Goal: Task Accomplishment & Management: Use online tool/utility

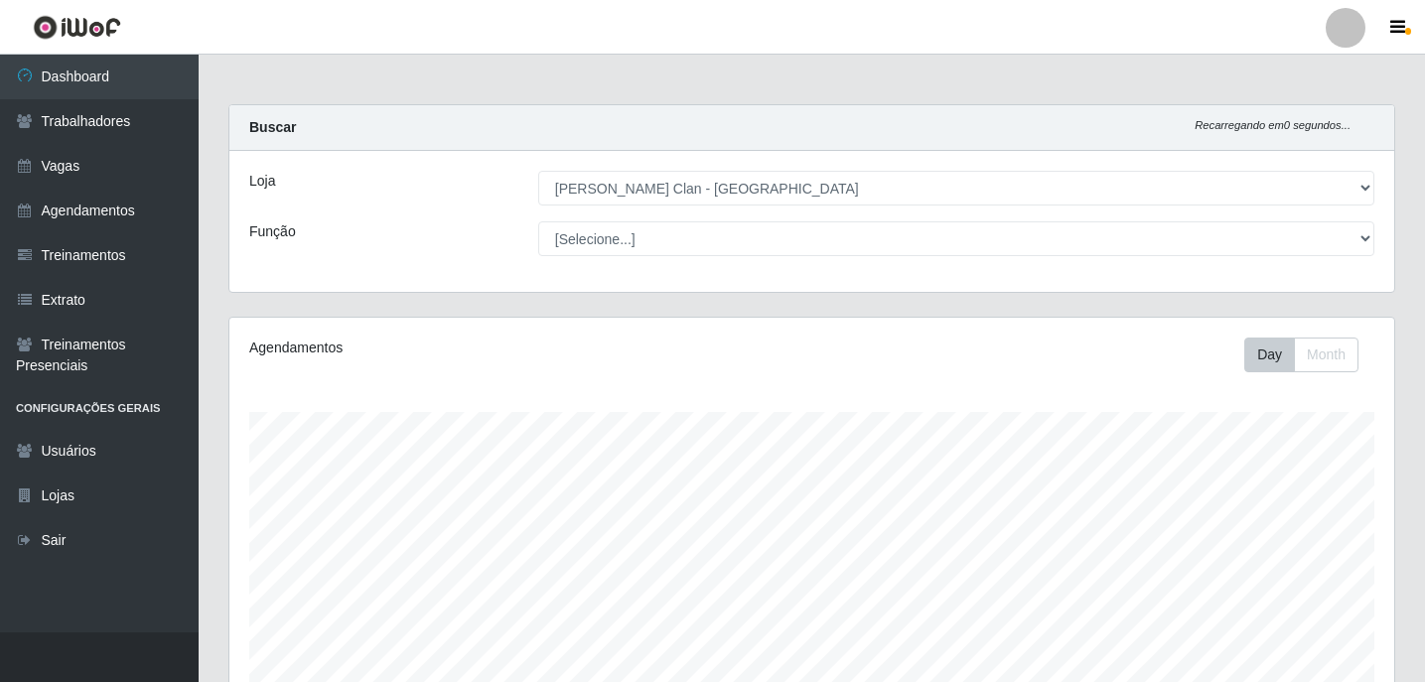
select select "452"
click at [149, 204] on link "Agendamentos" at bounding box center [99, 211] width 199 height 45
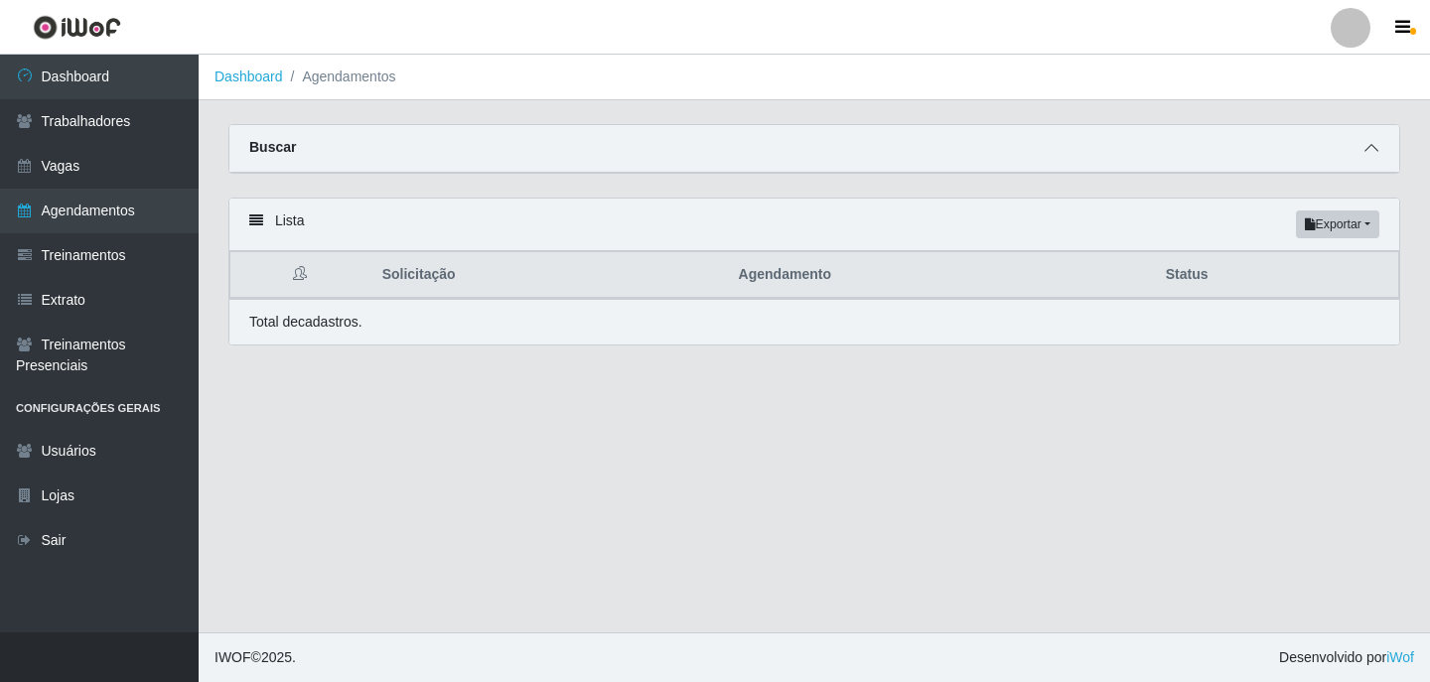
click at [1375, 155] on icon at bounding box center [1371, 148] width 14 height 14
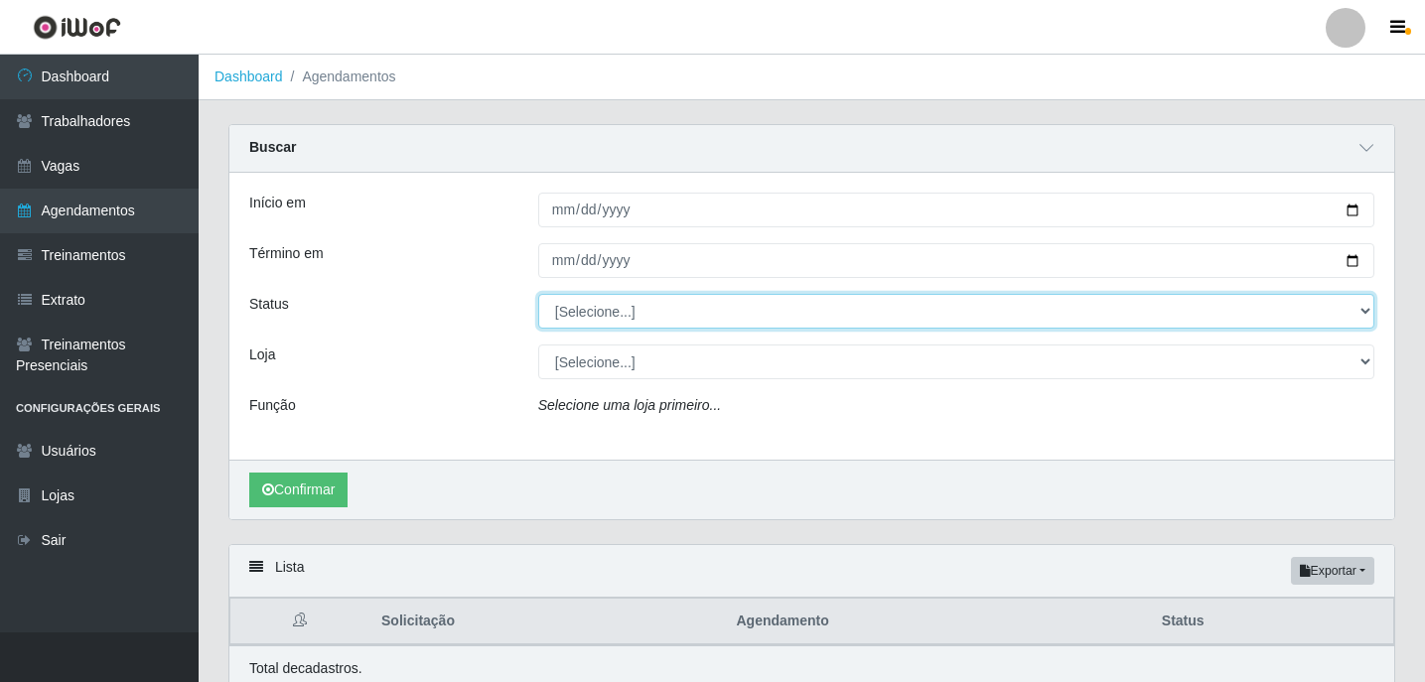
click at [590, 308] on select "[Selecione...] AGENDADO AGUARDANDO LIBERAR EM ANDAMENTO EM REVISÃO FINALIZADO C…" at bounding box center [956, 311] width 836 height 35
select select "AGENDADO"
click at [538, 295] on select "[Selecione...] AGENDADO AGUARDANDO LIBERAR EM ANDAMENTO EM REVISÃO FINALIZADO C…" at bounding box center [956, 311] width 836 height 35
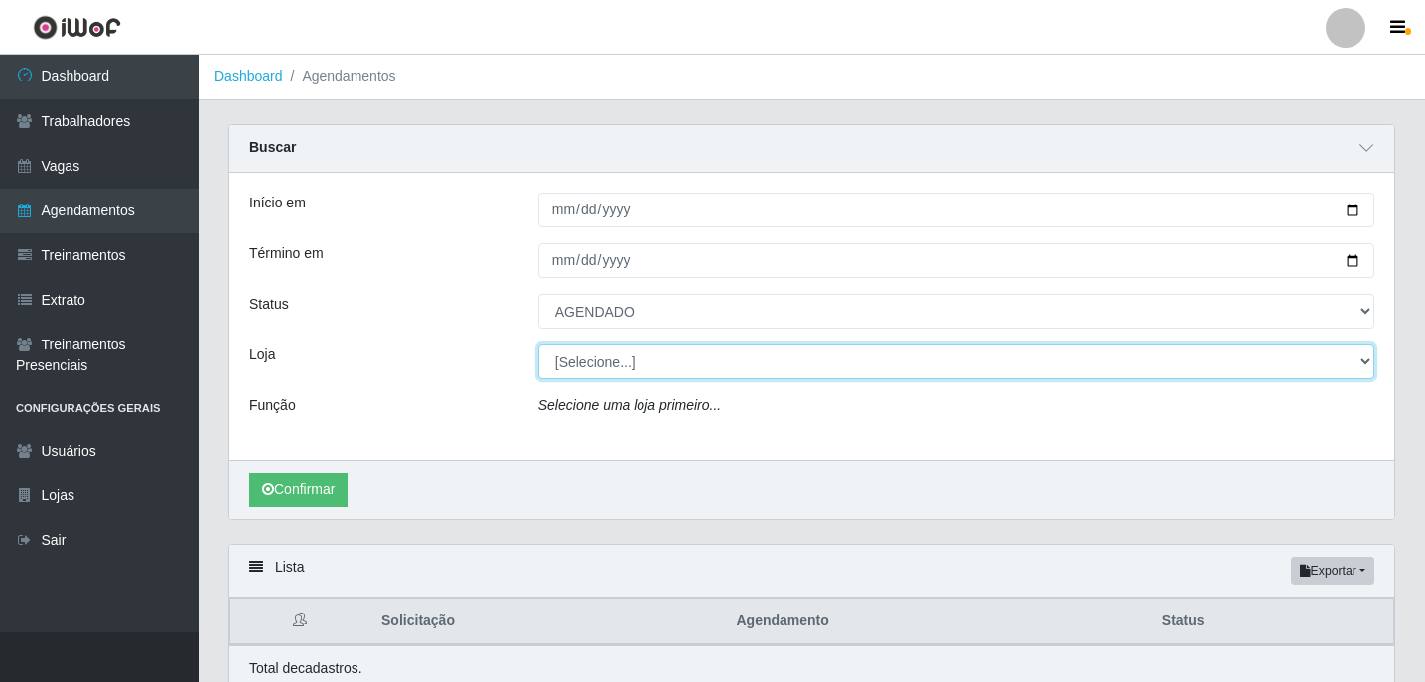
click at [624, 350] on select "[Selecione...] [PERSON_NAME] Clan - [GEOGRAPHIC_DATA]" at bounding box center [956, 361] width 836 height 35
select select "452"
click at [538, 345] on select "[Selecione...] [PERSON_NAME] Clan - [GEOGRAPHIC_DATA]" at bounding box center [956, 361] width 836 height 35
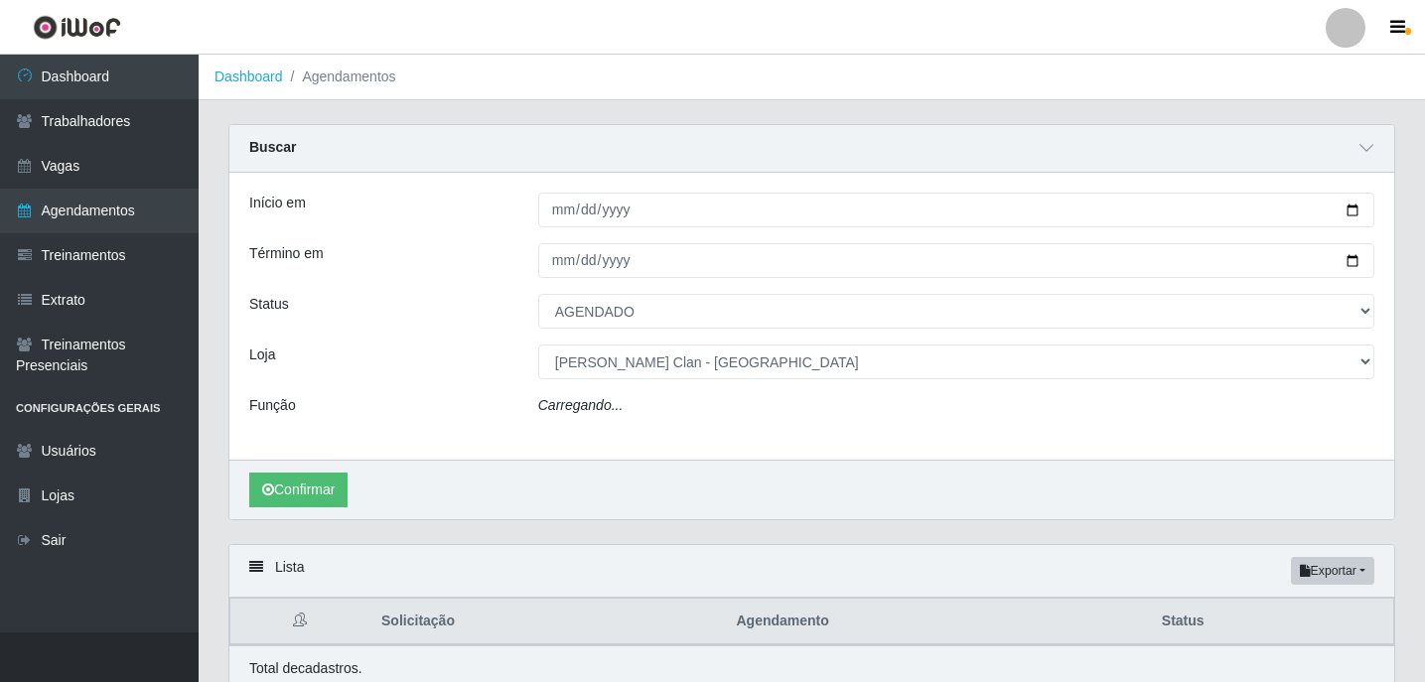
click at [679, 406] on div "Carregando..." at bounding box center [956, 409] width 866 height 29
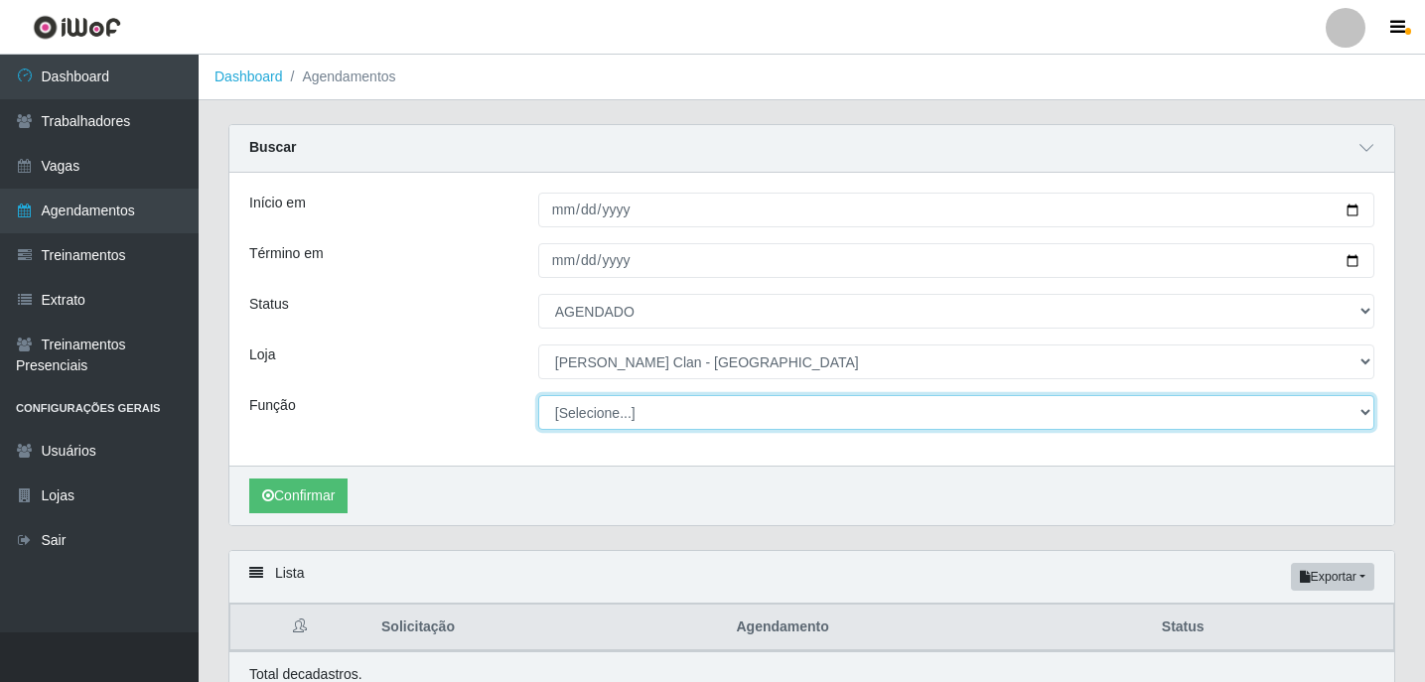
click at [623, 405] on select "[Selecione...] ASG ASG + Carregador e Descarregador de Caminhão Carregador e De…" at bounding box center [956, 412] width 836 height 35
select select "16"
click at [538, 396] on select "[Selecione...] ASG ASG + Carregador e Descarregador de Caminhão Carregador e De…" at bounding box center [956, 412] width 836 height 35
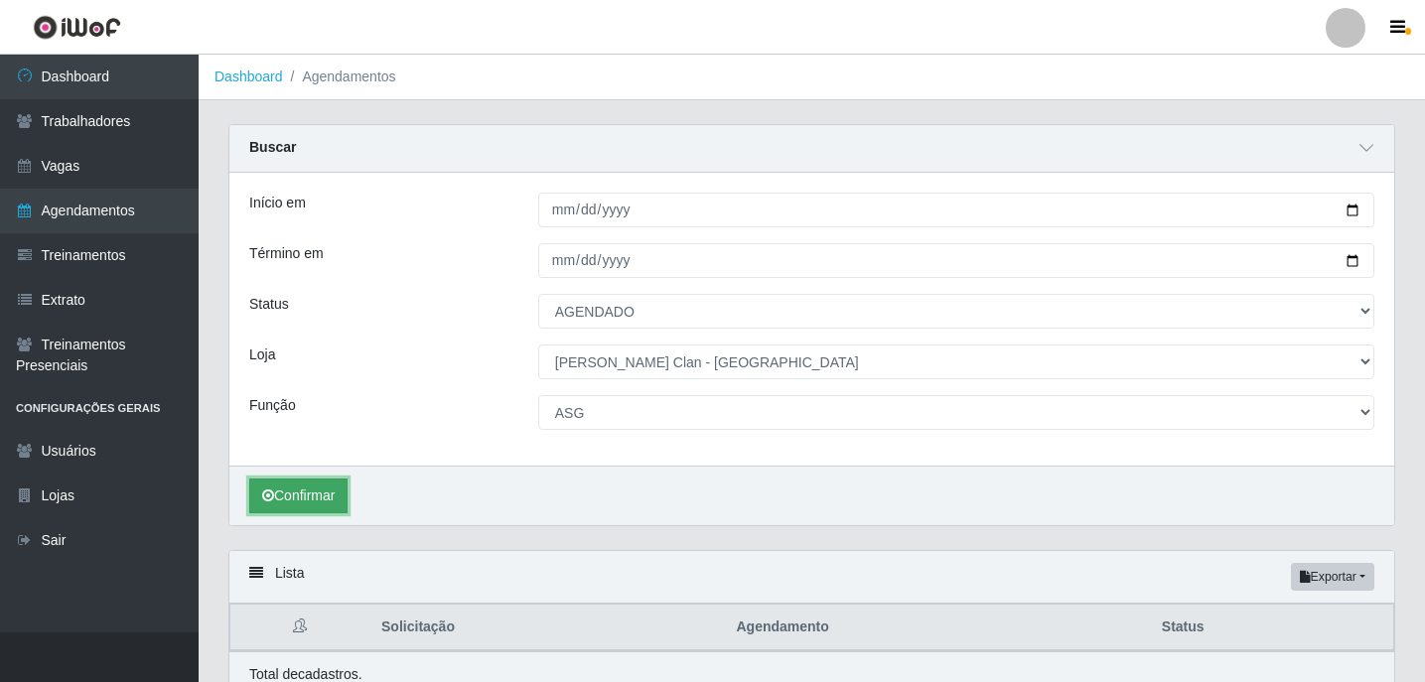
click at [314, 497] on button "Confirmar" at bounding box center [298, 496] width 98 height 35
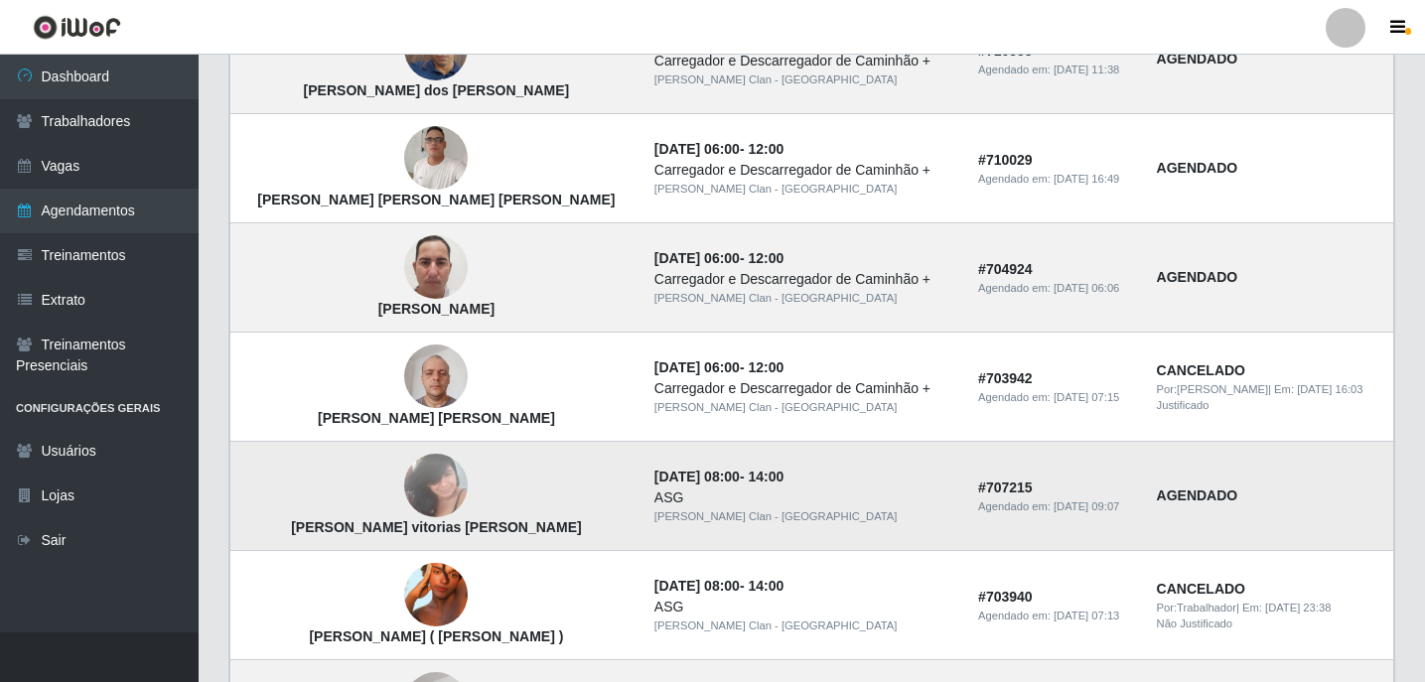
scroll to position [1306, 0]
